Goal: Task Accomplishment & Management: Complete application form

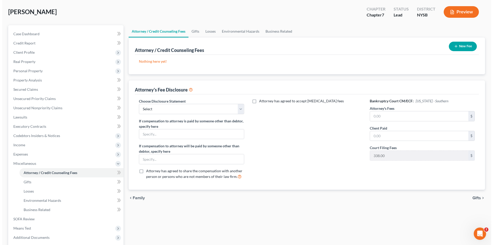
scroll to position [26, 0]
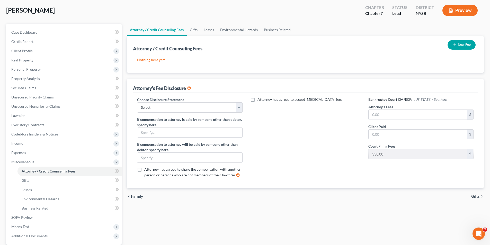
click at [450, 10] on icon "button" at bounding box center [450, 10] width 5 height 5
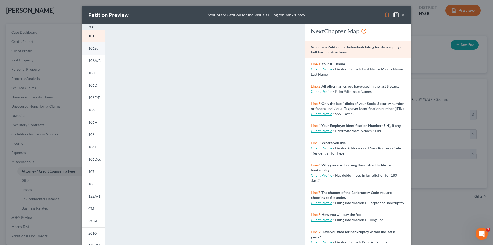
click at [98, 51] on link "106Sum" at bounding box center [93, 48] width 23 height 12
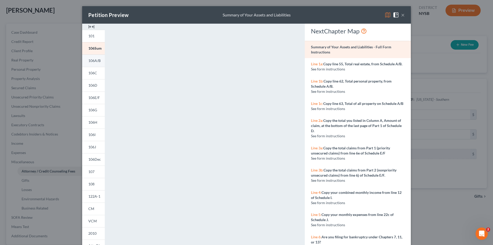
click at [92, 62] on span "106A/B" at bounding box center [94, 60] width 12 height 4
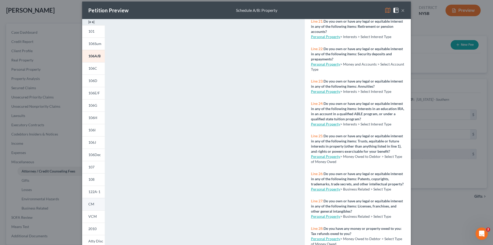
scroll to position [0, 0]
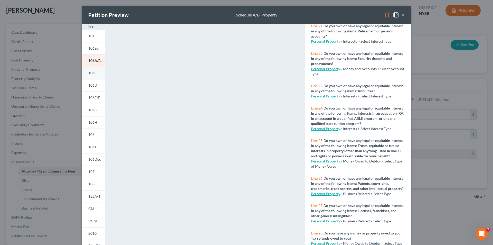
click at [95, 76] on link "106C" at bounding box center [93, 73] width 23 height 12
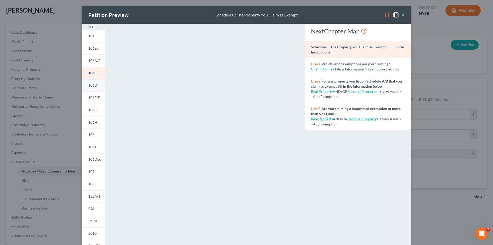
click at [94, 84] on span "106D" at bounding box center [92, 85] width 9 height 4
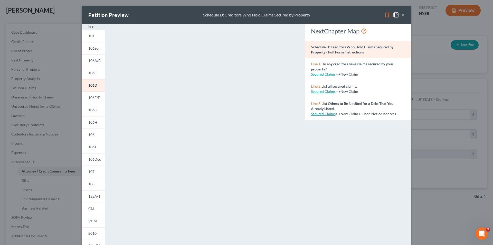
click at [401, 16] on button "×" at bounding box center [403, 15] width 4 height 6
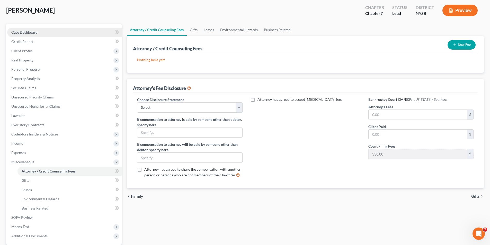
click at [61, 32] on link "Case Dashboard" at bounding box center [64, 32] width 114 height 9
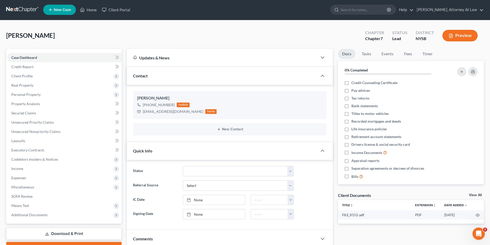
scroll to position [0, 0]
click at [351, 100] on label "Tax returns" at bounding box center [360, 98] width 18 height 5
click at [353, 99] on input "Tax returns" at bounding box center [354, 97] width 3 height 3
checkbox input "true"
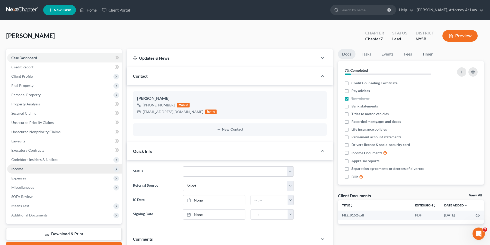
click at [32, 165] on span "Income" at bounding box center [64, 168] width 114 height 9
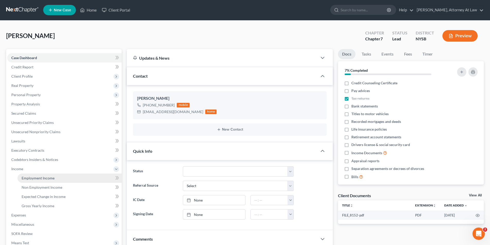
click at [51, 177] on span "Employment Income" at bounding box center [38, 178] width 33 height 4
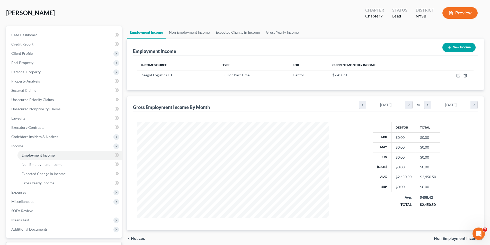
scroll to position [40, 0]
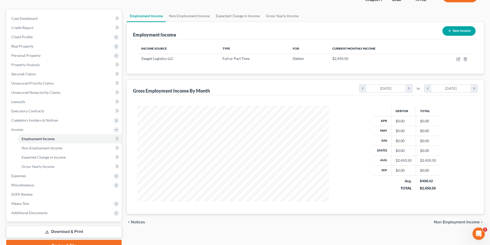
click at [187, 213] on div "Debtor Total Apr $0.00 $0.00 May $0.00 $0.00 Jun $0.00 $0.00 Jul $0.00 $0.00 Au…" at bounding box center [305, 154] width 344 height 118
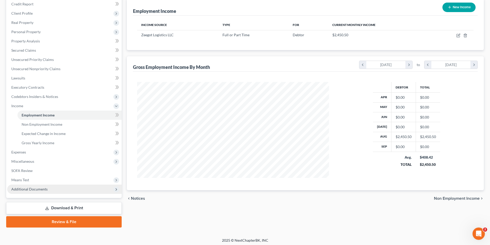
scroll to position [65, 0]
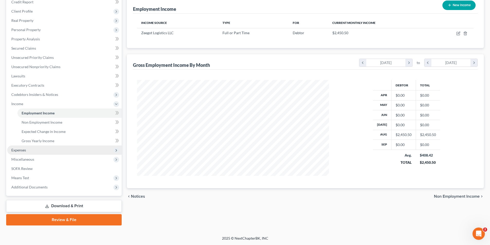
click at [48, 153] on span "Expenses" at bounding box center [64, 149] width 114 height 9
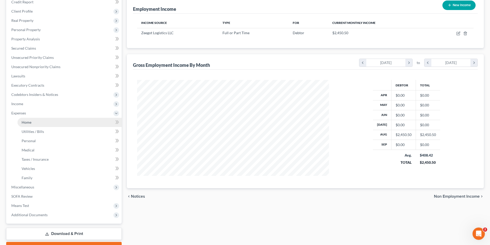
click at [77, 125] on link "Home" at bounding box center [69, 122] width 104 height 9
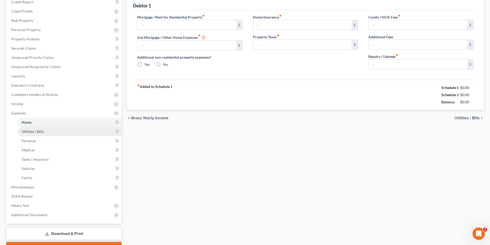
type input "2,500.00"
type input "0.00"
radio input "true"
type input "0.00"
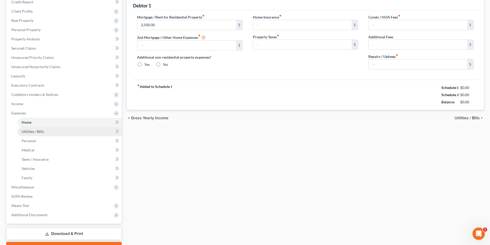
type input "0.00"
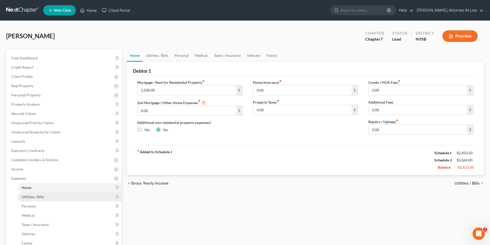
click at [66, 198] on link "Utilities / Bills" at bounding box center [69, 196] width 104 height 9
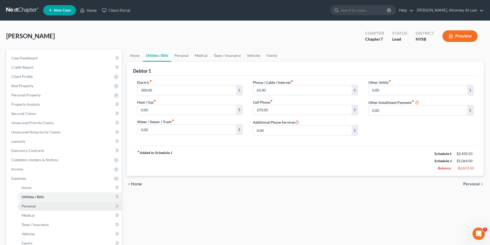
click at [68, 207] on link "Personal" at bounding box center [69, 205] width 104 height 9
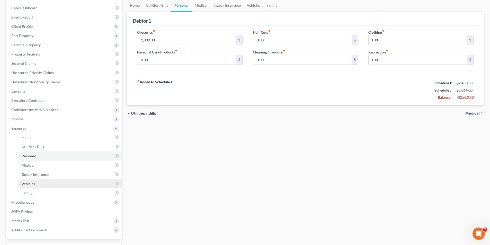
scroll to position [51, 0]
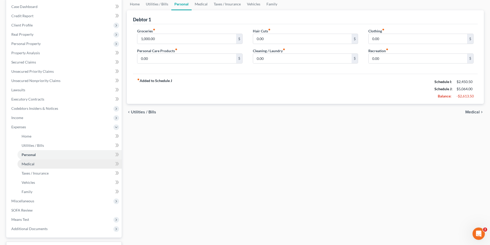
click at [63, 165] on link "Medical" at bounding box center [69, 163] width 104 height 9
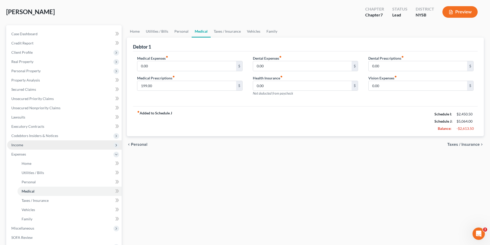
scroll to position [26, 0]
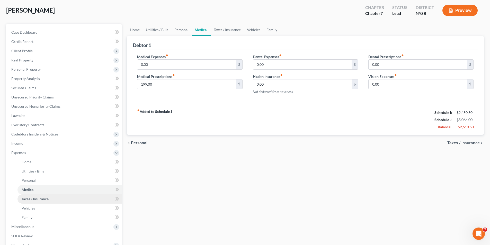
click at [52, 200] on link "Taxes / Insurance" at bounding box center [69, 198] width 104 height 9
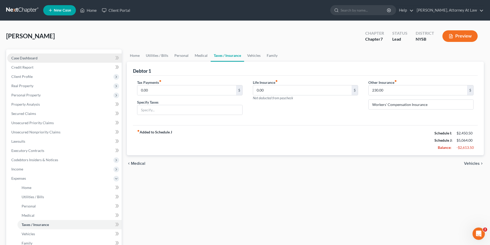
click at [53, 60] on link "Case Dashboard" at bounding box center [64, 57] width 114 height 9
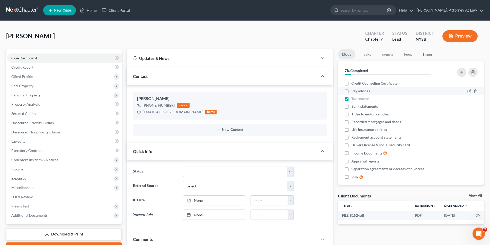
click at [351, 91] on label "Pay advices" at bounding box center [360, 90] width 19 height 5
click at [353, 91] on input "Pay advices" at bounding box center [354, 89] width 3 height 3
checkbox input "true"
click at [351, 107] on label "Bank statements" at bounding box center [364, 106] width 26 height 5
click at [353, 107] on input "Bank statements" at bounding box center [354, 105] width 3 height 3
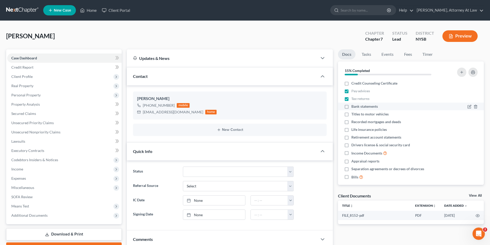
checkbox input "true"
click at [48, 214] on span "Additional Documents" at bounding box center [64, 215] width 114 height 9
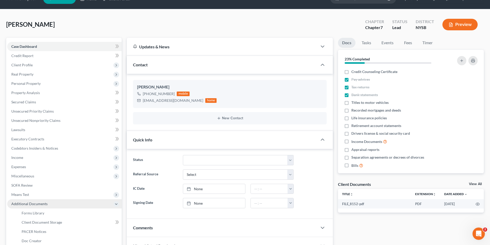
scroll to position [51, 0]
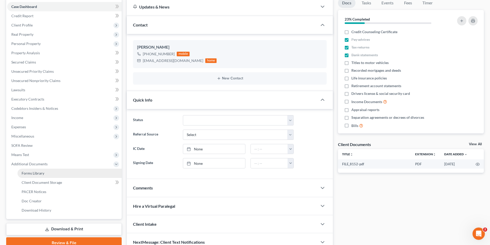
click at [43, 170] on link "Forms Library" at bounding box center [69, 173] width 104 height 9
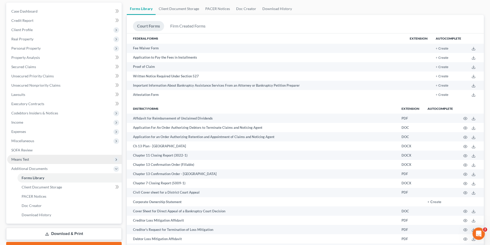
scroll to position [51, 0]
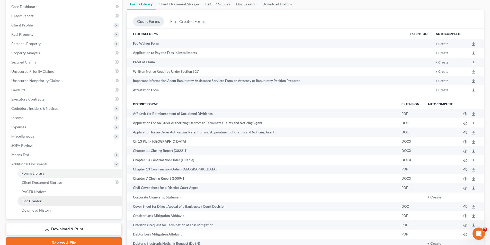
click at [61, 205] on link "Doc Creator" at bounding box center [69, 200] width 104 height 9
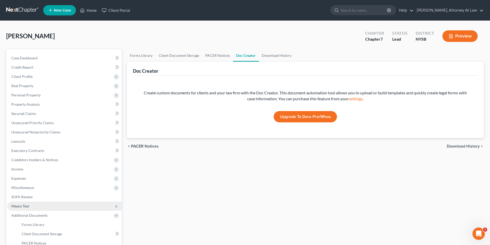
click at [49, 207] on span "Means Test" at bounding box center [64, 205] width 114 height 9
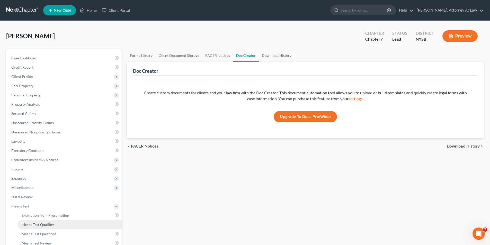
click at [61, 224] on link "Means Test Qualifier" at bounding box center [69, 224] width 104 height 9
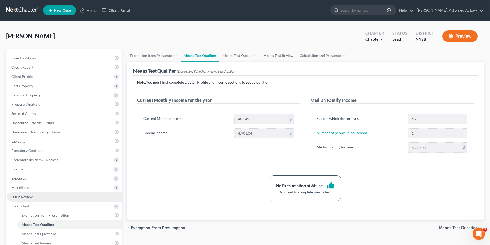
click at [57, 196] on link "SOFA Review" at bounding box center [64, 196] width 114 height 9
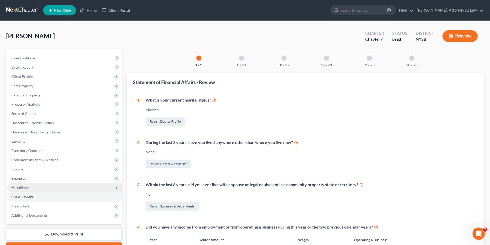
click at [50, 187] on span "Miscellaneous" at bounding box center [64, 187] width 114 height 9
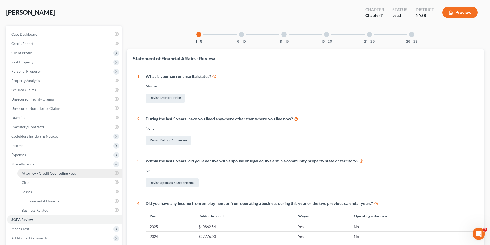
scroll to position [26, 0]
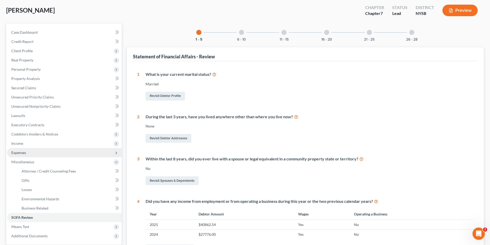
click at [44, 152] on span "Expenses" at bounding box center [64, 152] width 114 height 9
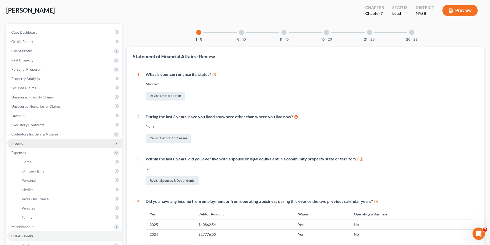
click at [84, 145] on span "Income" at bounding box center [64, 143] width 114 height 9
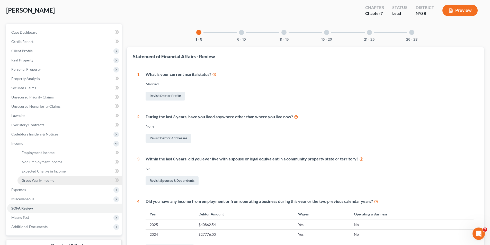
click at [70, 180] on link "Gross Yearly Income" at bounding box center [69, 180] width 104 height 9
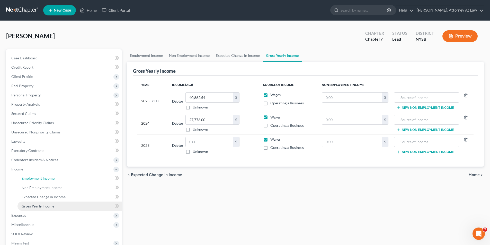
click at [70, 180] on link "Employment Income" at bounding box center [69, 178] width 104 height 9
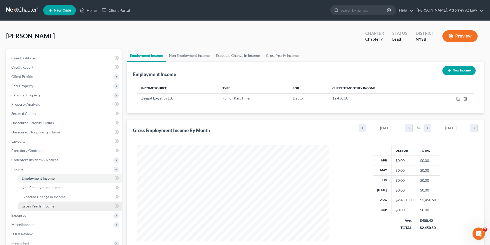
scroll to position [96, 202]
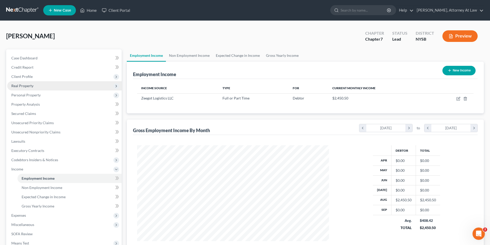
click at [44, 90] on span "Real Property" at bounding box center [64, 85] width 114 height 9
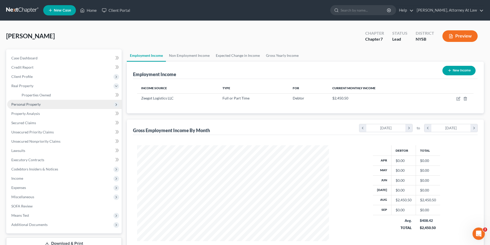
click at [45, 101] on span "Personal Property" at bounding box center [64, 104] width 114 height 9
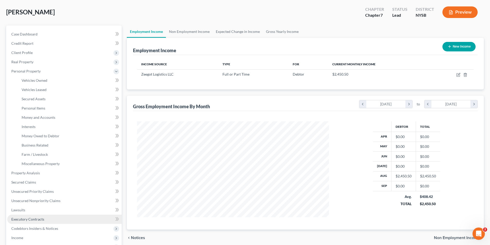
scroll to position [26, 0]
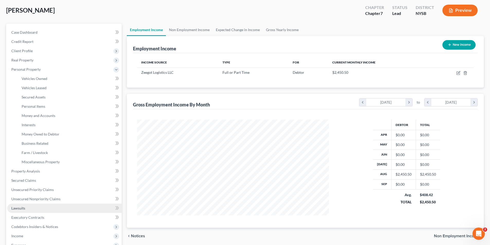
click at [46, 212] on link "Lawsuits" at bounding box center [64, 208] width 114 height 9
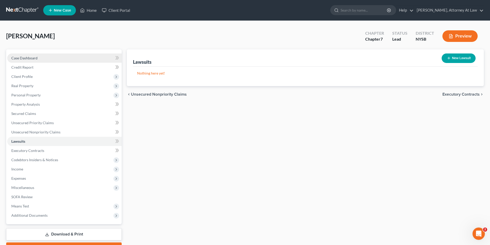
click at [63, 59] on link "Case Dashboard" at bounding box center [64, 57] width 114 height 9
select select "10"
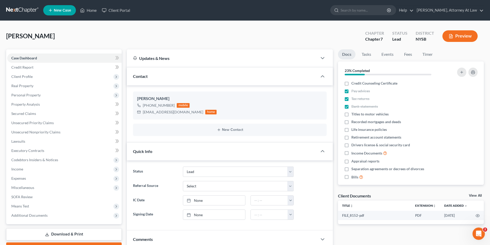
click at [478, 197] on link "View All" at bounding box center [475, 196] width 13 height 4
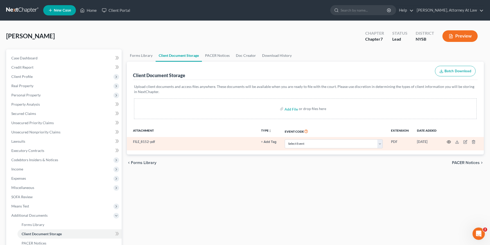
click at [448, 142] on icon "button" at bounding box center [448, 142] width 4 height 4
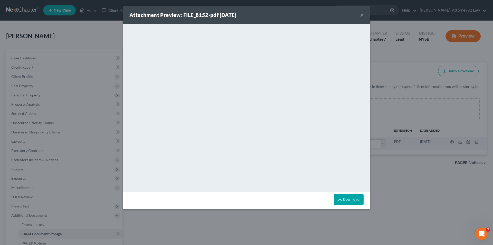
click at [362, 15] on button "×" at bounding box center [362, 15] width 4 height 6
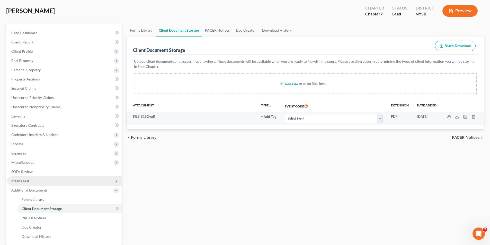
scroll to position [23, 0]
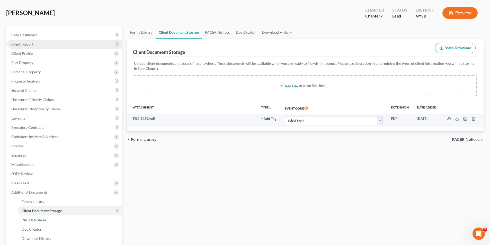
click at [71, 48] on link "Credit Report" at bounding box center [64, 44] width 114 height 9
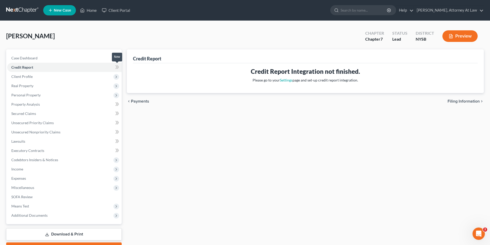
click at [116, 67] on icon at bounding box center [117, 67] width 4 height 6
click at [112, 78] on span "Client Profile" at bounding box center [64, 76] width 114 height 9
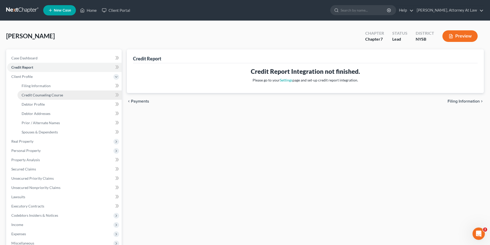
click at [82, 97] on link "Credit Counseling Course" at bounding box center [69, 94] width 104 height 9
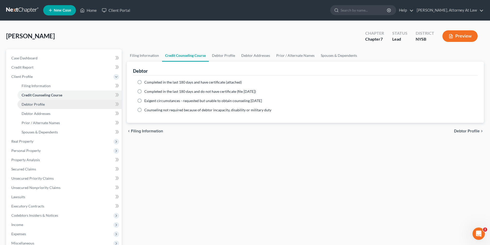
click at [78, 106] on link "Debtor Profile" at bounding box center [69, 104] width 104 height 9
select select "1"
select select "0"
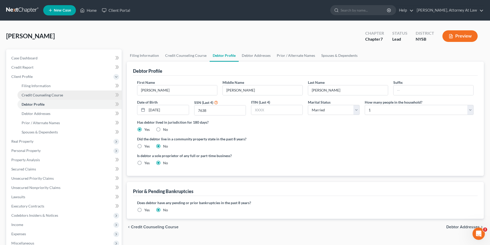
click at [85, 97] on link "Credit Counseling Course" at bounding box center [69, 94] width 104 height 9
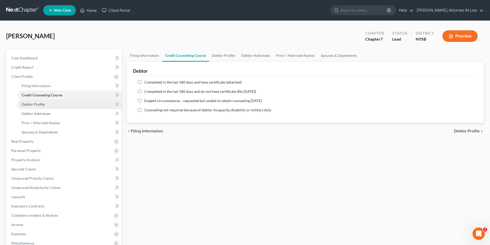
click at [49, 108] on link "Debtor Profile" at bounding box center [69, 104] width 104 height 9
select select "1"
select select "0"
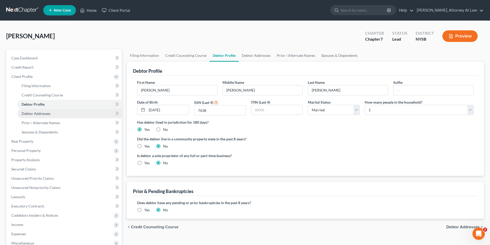
click at [62, 116] on link "Debtor Addresses" at bounding box center [69, 113] width 104 height 9
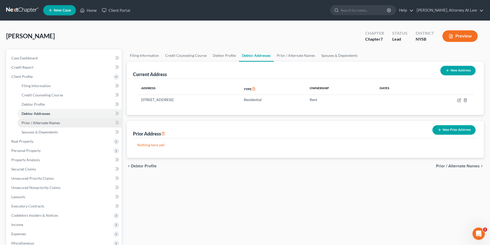
click at [59, 126] on link "Prior / Alternate Names" at bounding box center [69, 122] width 104 height 9
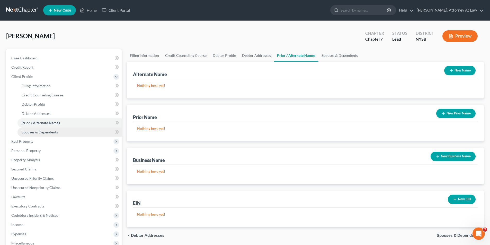
click at [57, 132] on span "Spouses & Dependents" at bounding box center [40, 132] width 36 height 4
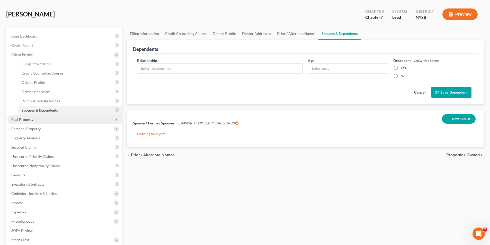
scroll to position [26, 0]
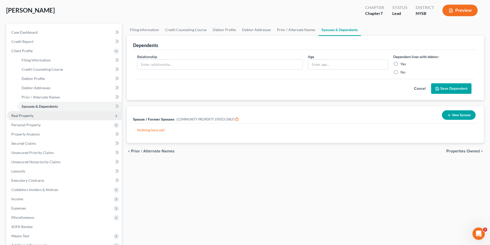
click at [44, 116] on span "Real Property" at bounding box center [64, 115] width 114 height 9
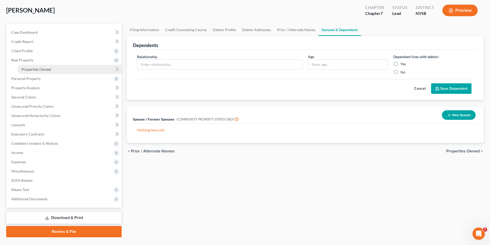
click at [42, 68] on span "Properties Owned" at bounding box center [36, 69] width 29 height 4
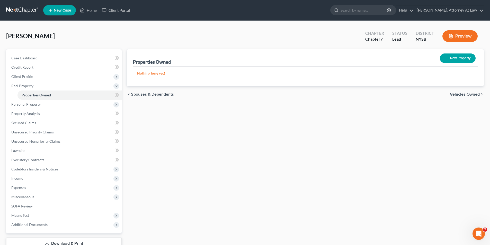
click at [460, 61] on button "New Property" at bounding box center [457, 58] width 36 height 10
select select "35"
select select "0"
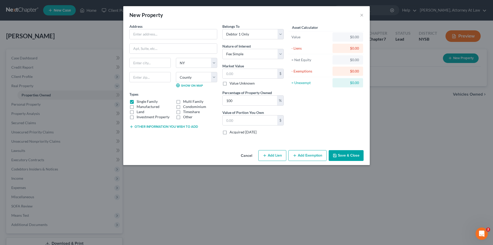
click at [240, 156] on button "Cancel" at bounding box center [247, 156] width 20 height 10
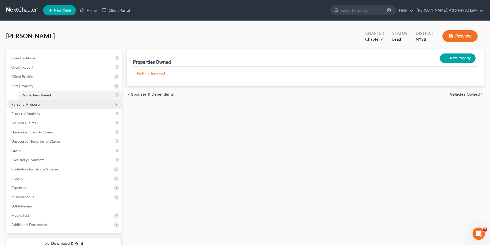
click at [59, 104] on span "Personal Property" at bounding box center [64, 104] width 114 height 9
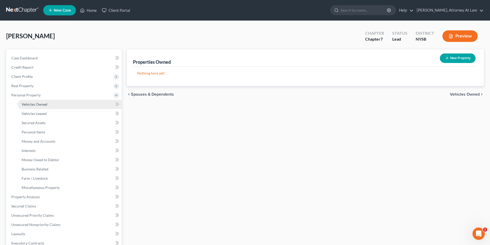
click at [59, 106] on link "Vehicles Owned" at bounding box center [69, 104] width 104 height 9
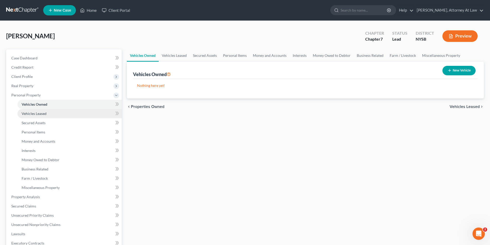
click at [57, 115] on link "Vehicles Leased" at bounding box center [69, 113] width 104 height 9
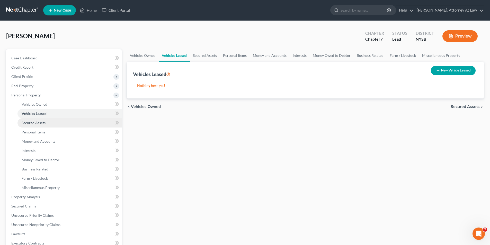
click at [52, 124] on link "Secured Assets" at bounding box center [69, 122] width 104 height 9
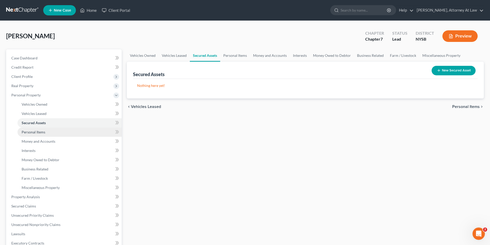
click at [53, 132] on link "Personal Items" at bounding box center [69, 131] width 104 height 9
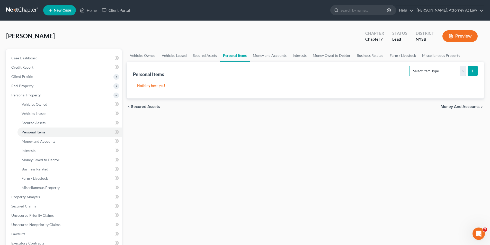
click at [462, 71] on select "Select Item Type Clothing Collectibles Of Value Electronics Firearms Household …" at bounding box center [437, 71] width 57 height 10
click at [464, 71] on select "Select Item Type Clothing Collectibles Of Value Electronics Firearms Household …" at bounding box center [437, 71] width 57 height 10
click at [457, 39] on button "Preview" at bounding box center [459, 36] width 35 height 12
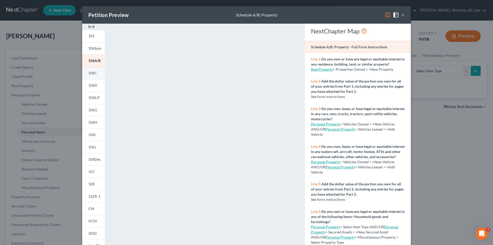
click at [95, 74] on span "106C" at bounding box center [92, 73] width 9 height 4
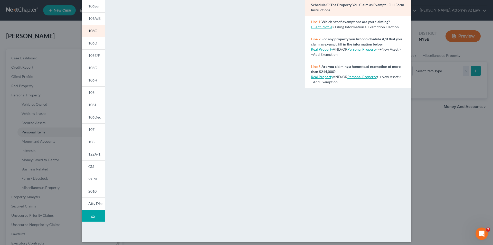
scroll to position [45, 0]
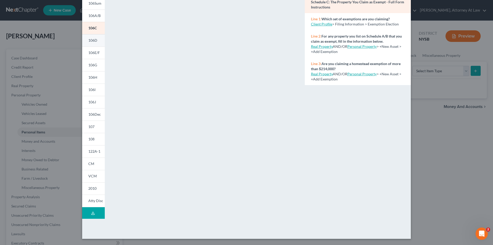
click at [91, 45] on link "106D" at bounding box center [93, 40] width 23 height 12
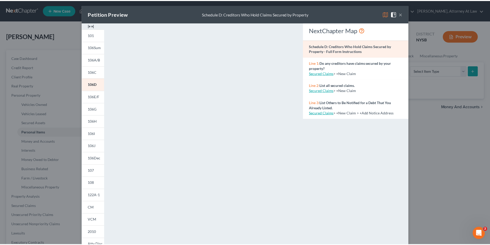
scroll to position [0, 0]
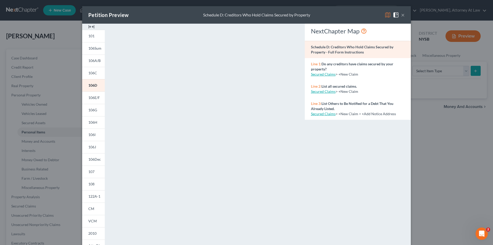
click at [402, 14] on button "×" at bounding box center [403, 15] width 4 height 6
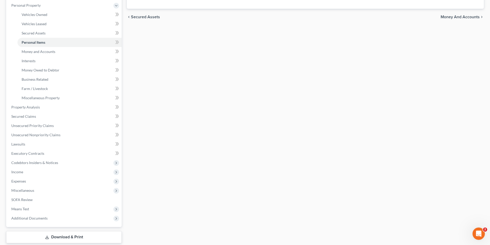
scroll to position [95, 0]
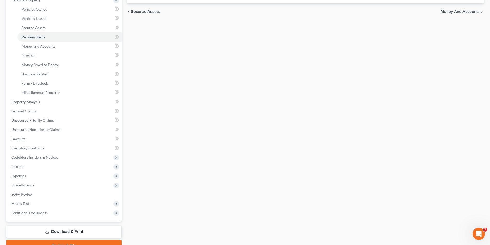
click at [173, 222] on div "Vehicles Owned Vehicles Leased Secured Assets Personal Items Money and Accounts…" at bounding box center [305, 102] width 362 height 297
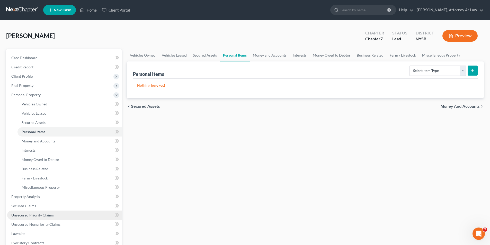
scroll to position [0, 0]
click at [413, 13] on link "Help" at bounding box center [404, 10] width 17 height 9
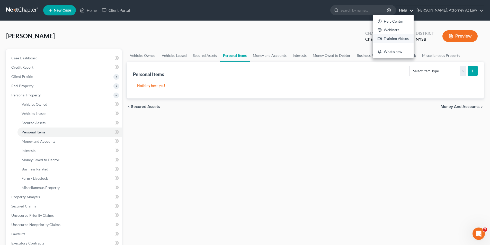
click at [406, 36] on link "Training Videos" at bounding box center [392, 38] width 41 height 9
